Goal: Register for event/course

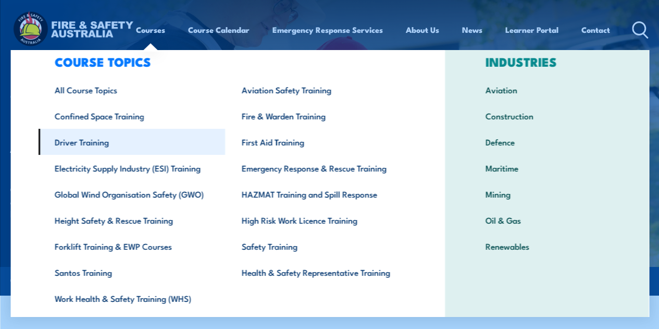
scroll to position [52, 0]
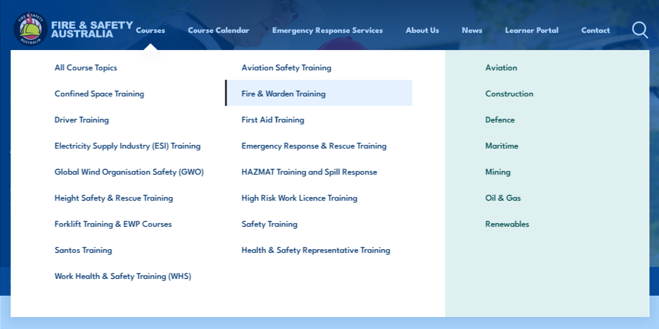
click at [289, 85] on link "Fire & Warden Training" at bounding box center [318, 93] width 187 height 26
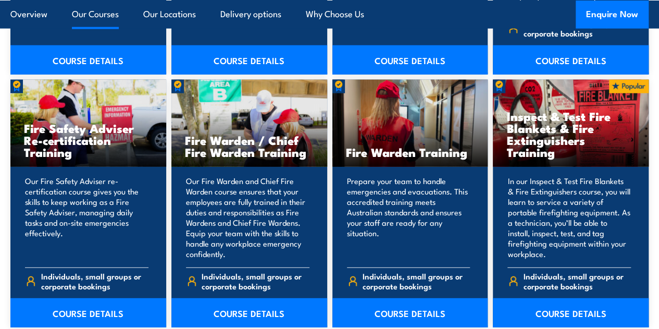
scroll to position [1355, 0]
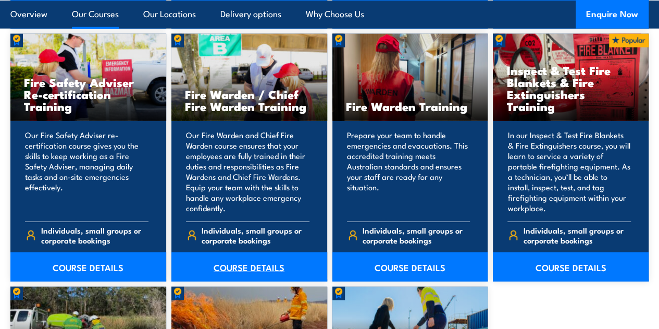
click at [242, 280] on link "COURSE DETAILS" at bounding box center [249, 266] width 156 height 29
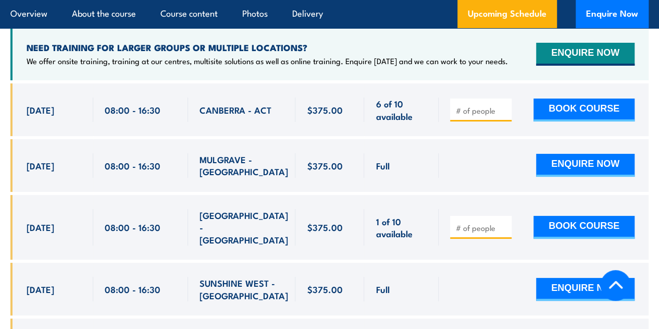
scroll to position [1928, 0]
